Goal: Task Accomplishment & Management: Use online tool/utility

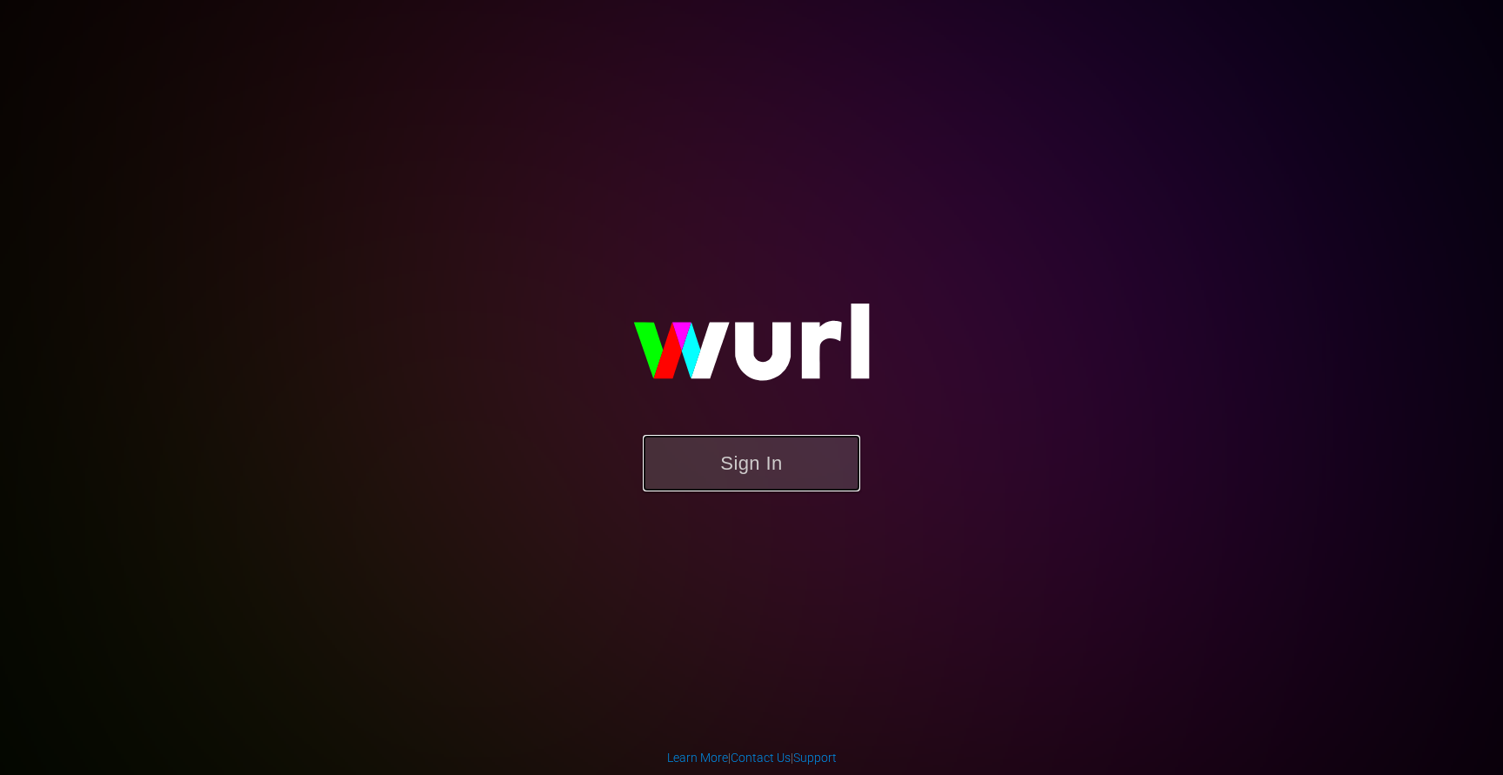
click at [708, 450] on button "Sign In" at bounding box center [751, 463] width 217 height 57
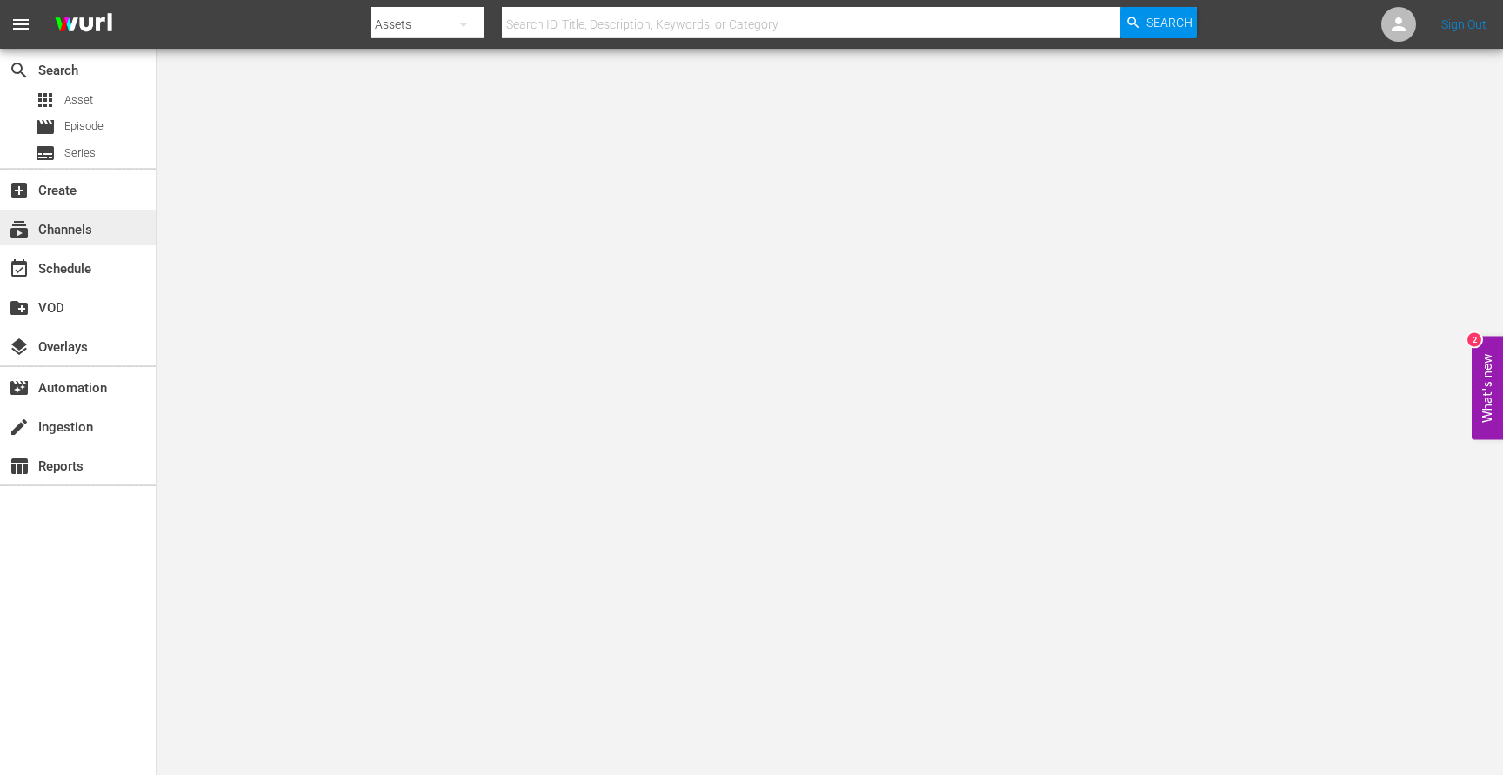
click at [66, 230] on div "subscriptions Channels" at bounding box center [48, 227] width 97 height 16
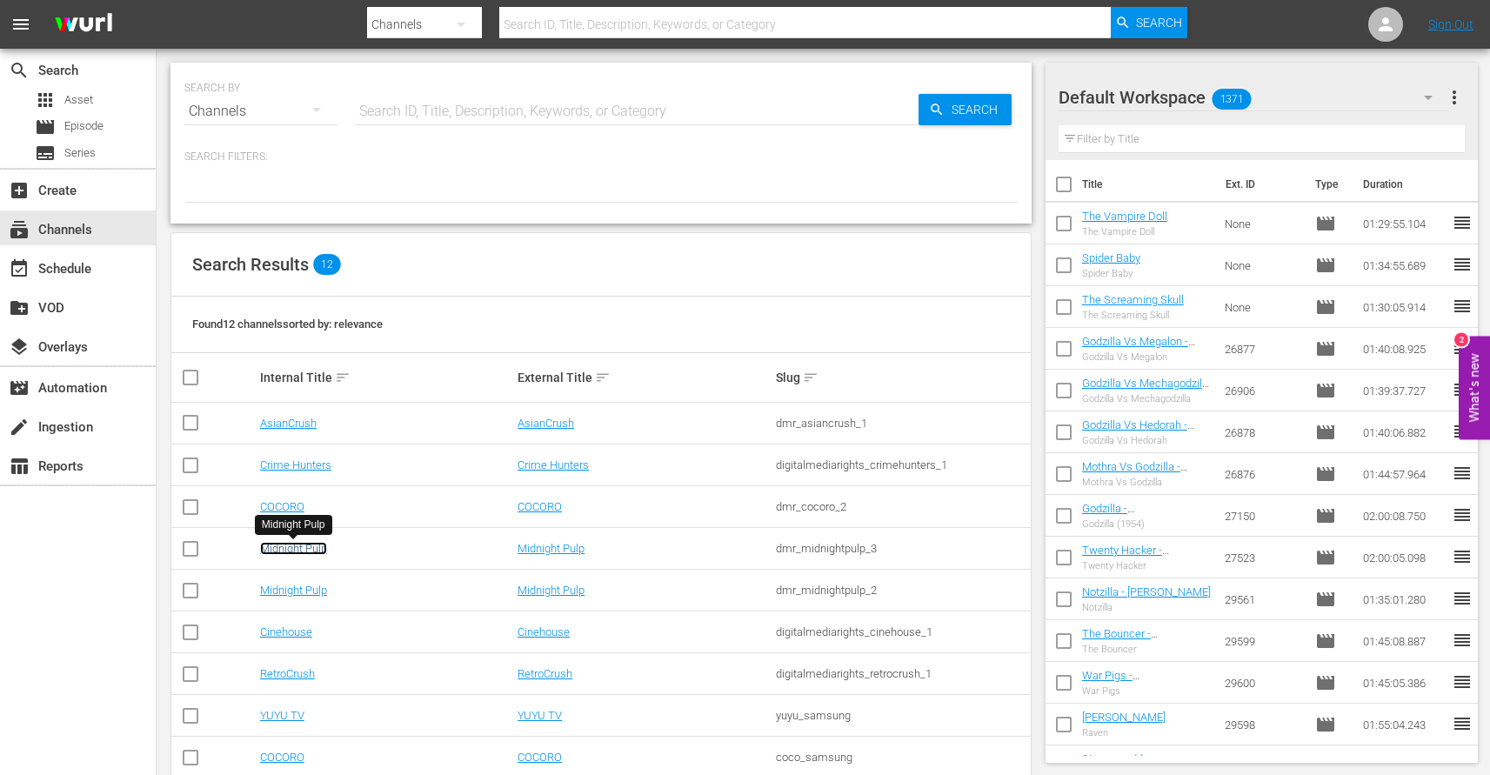
click at [286, 545] on link "Midnight Pulp" at bounding box center [293, 548] width 67 height 13
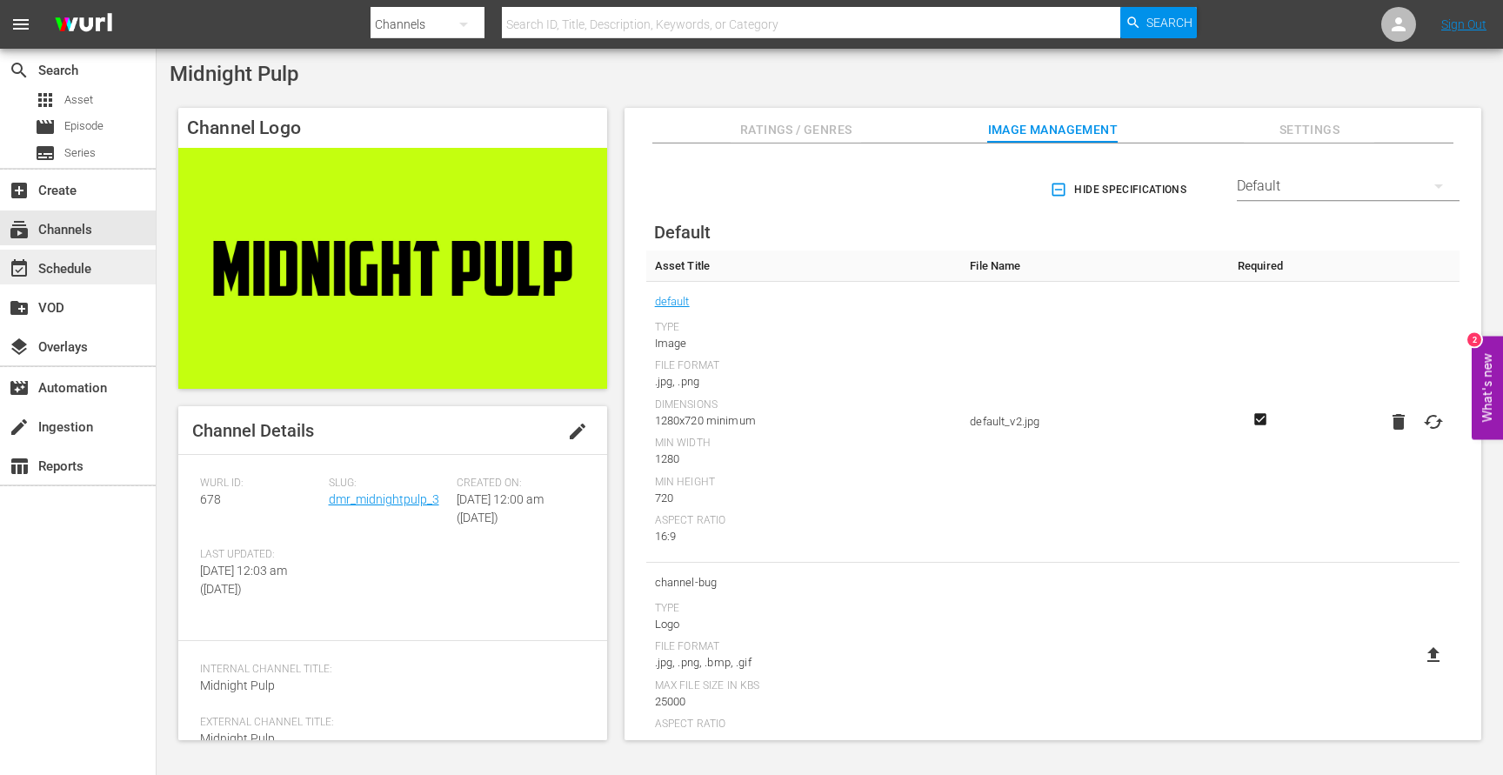
click at [84, 270] on div "event_available Schedule" at bounding box center [48, 266] width 97 height 16
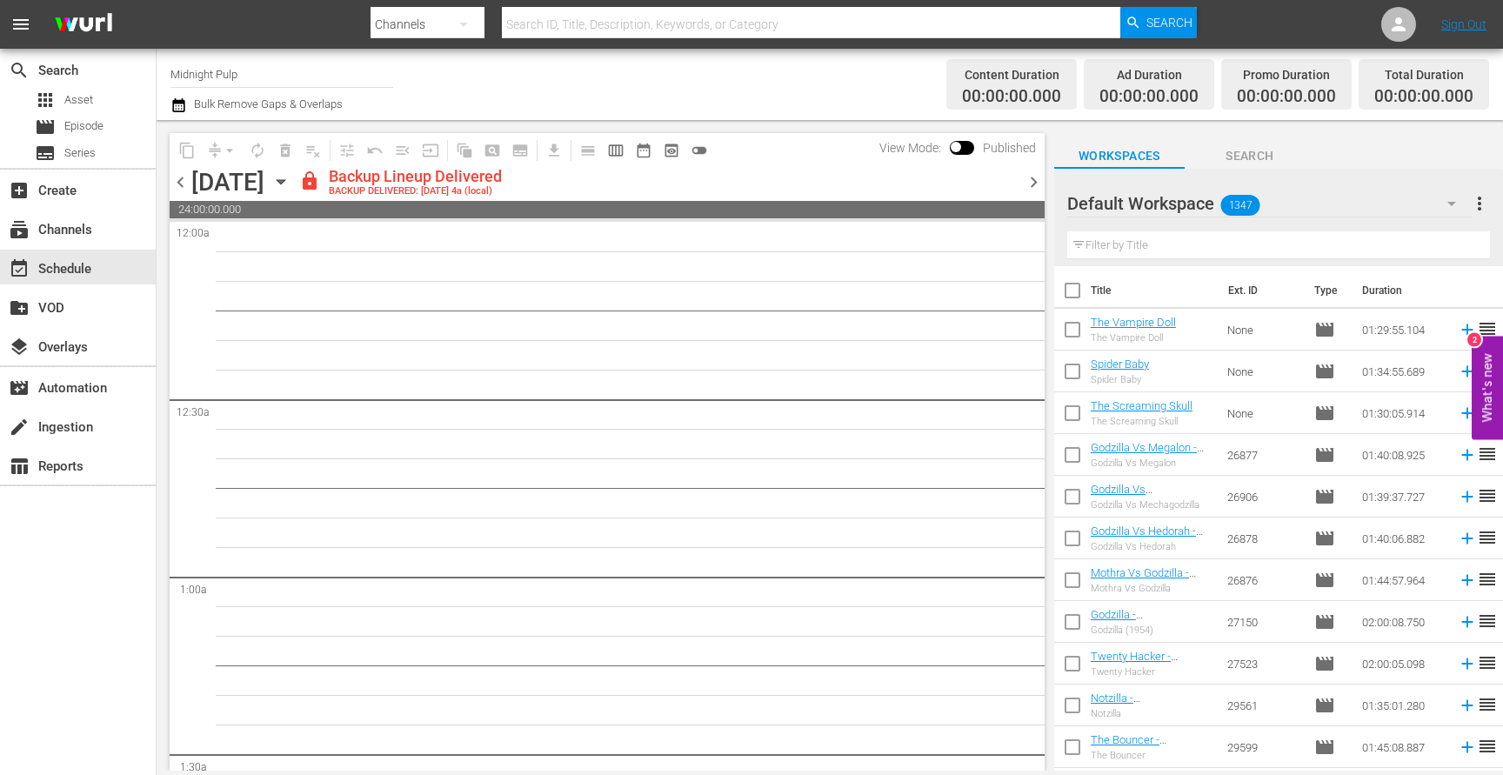
click at [290, 179] on icon "button" at bounding box center [280, 181] width 19 height 19
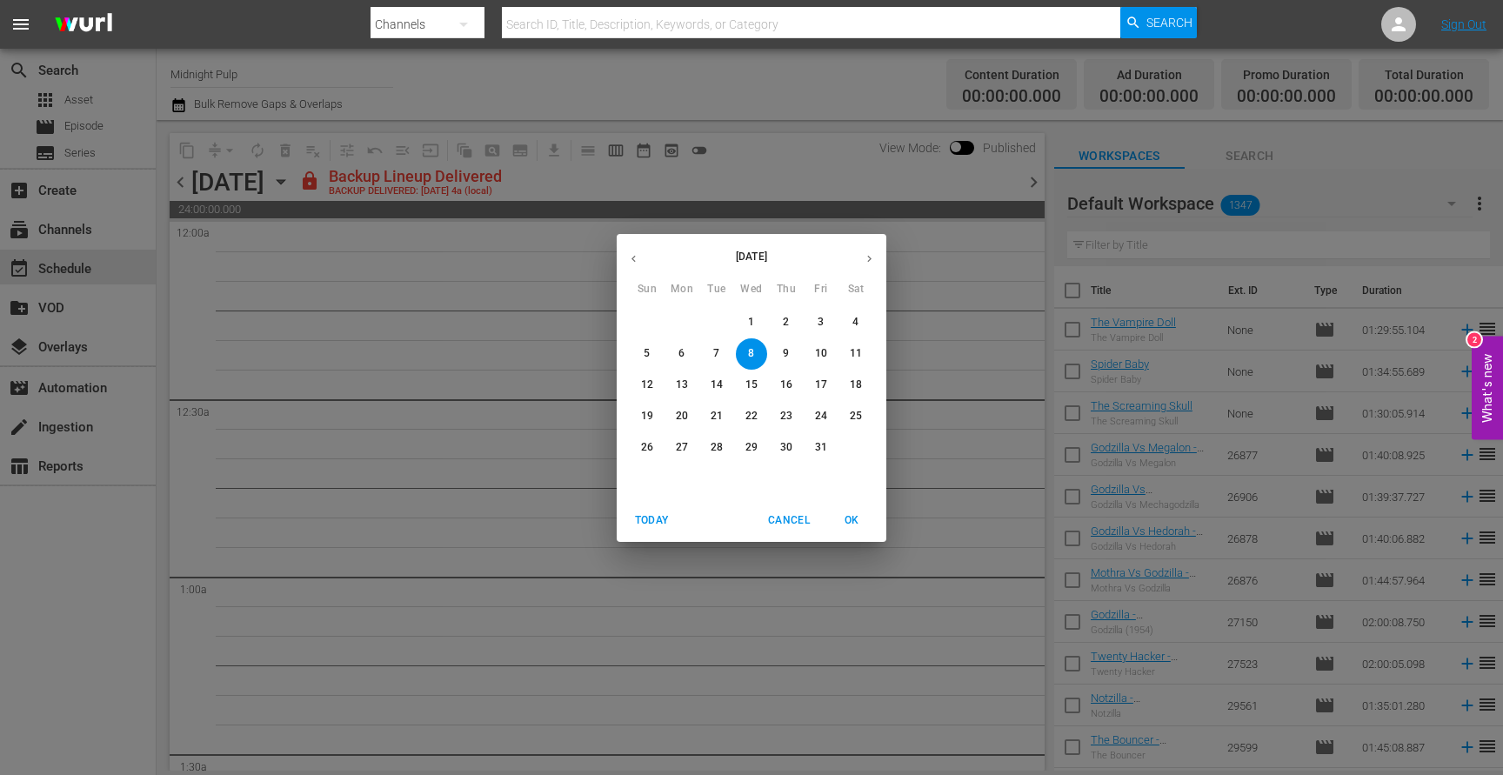
click at [811, 94] on div "[DATE] Sun Mon Tue Wed Thu Fri Sat 28 29 30 1 2 3 4 5 6 7 8 9 10 11 12 13 14 15…" at bounding box center [751, 387] width 1503 height 775
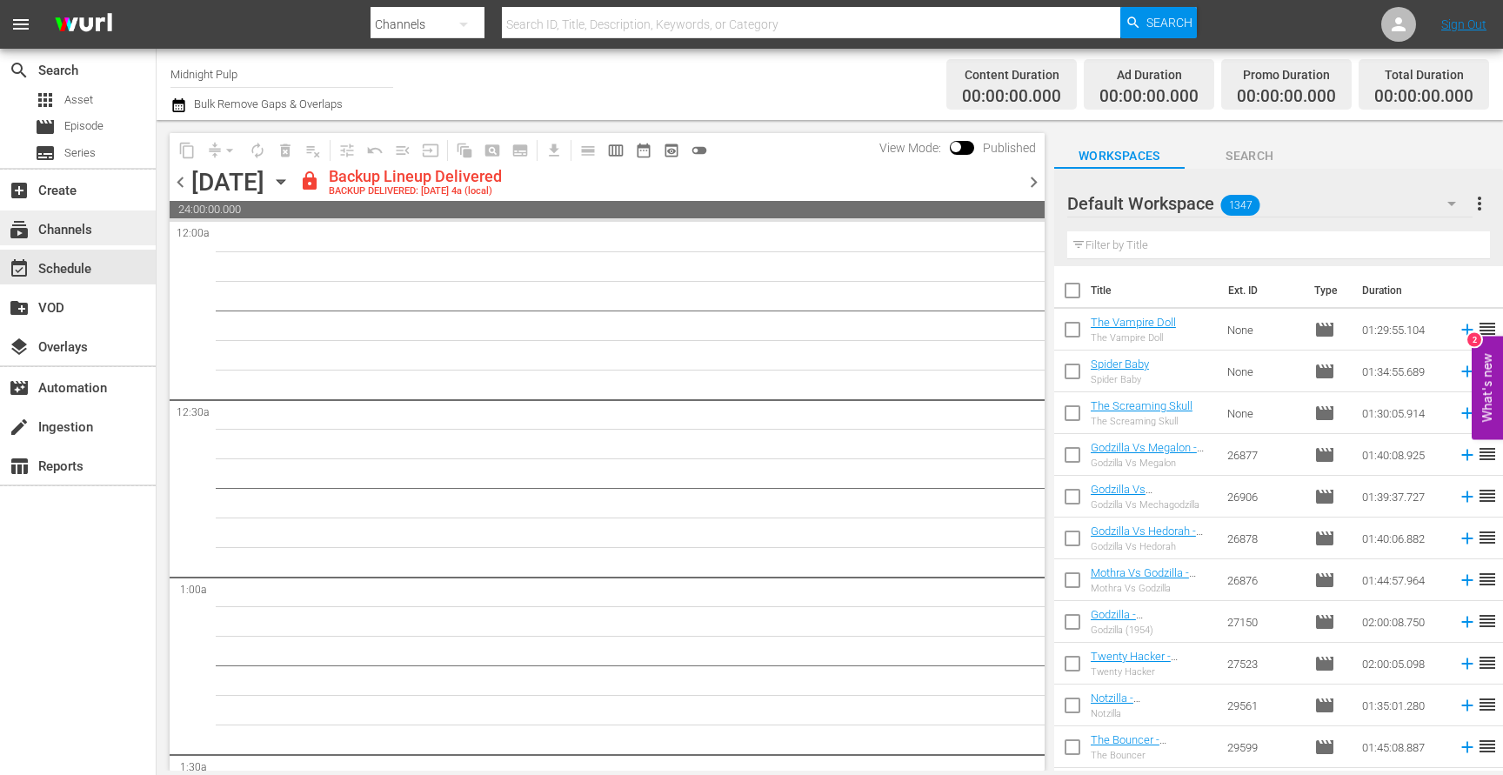
click at [90, 235] on div "subscriptions Channels" at bounding box center [48, 227] width 97 height 16
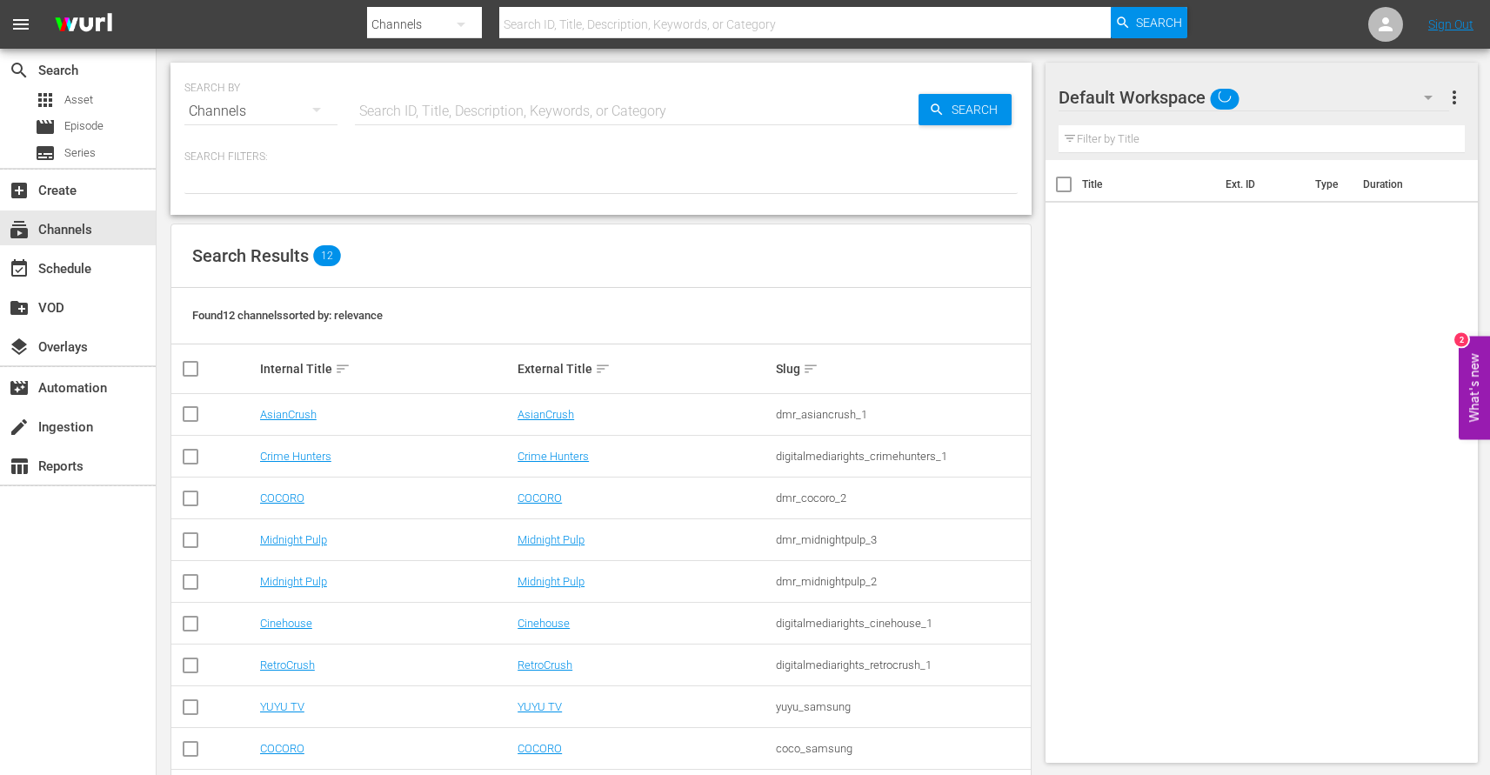
click at [167, 624] on div "SEARCH BY Search By Channels Search ID, Title, Description, Keywords, or Catego…" at bounding box center [601, 488] width 889 height 878
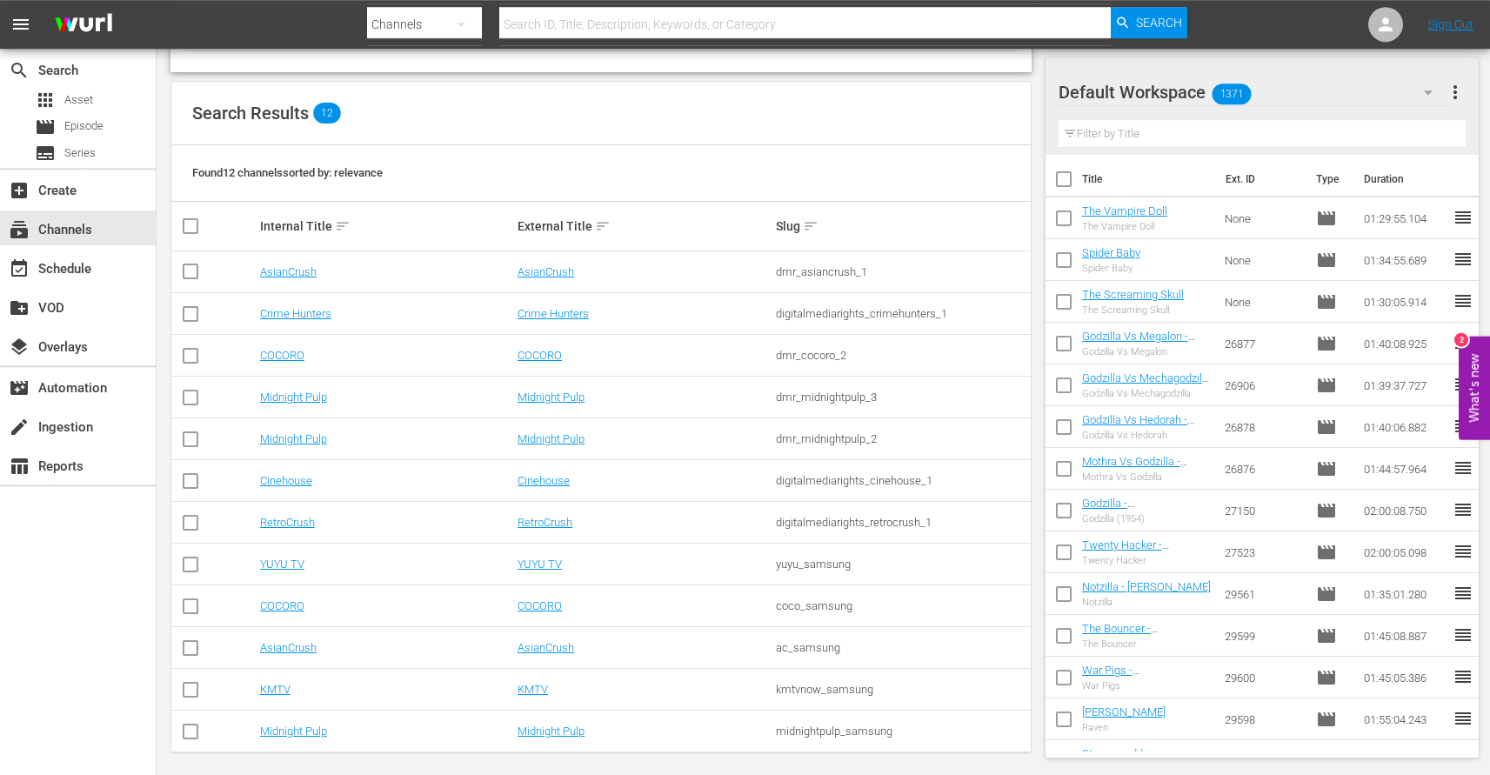
scroll to position [152, 0]
